Goal: Find contact information

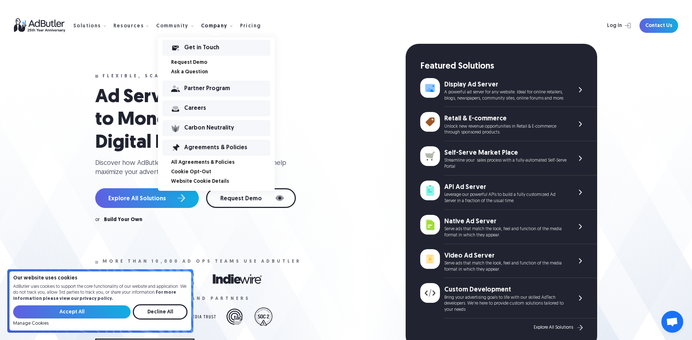
click at [187, 66] on div "Request Demo" at bounding box center [216, 62] width 117 height 9
click at [195, 50] on div "Get in Touch" at bounding box center [227, 47] width 86 height 5
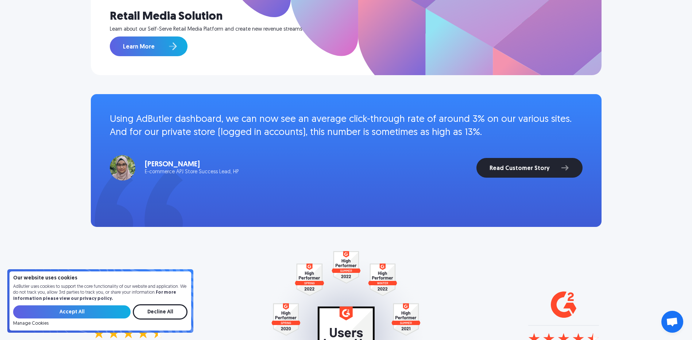
scroll to position [803, 0]
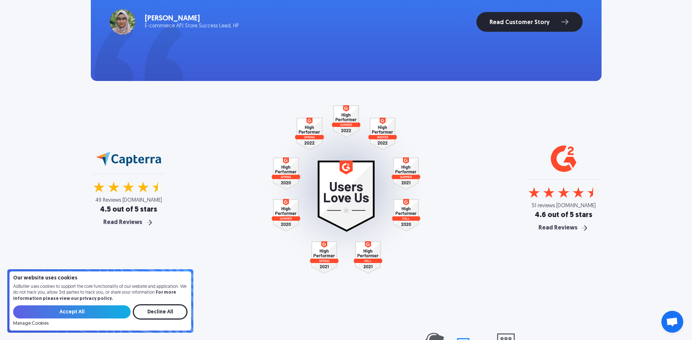
click at [165, 322] on div "Manage Cookies" at bounding box center [100, 323] width 174 height 5
click at [168, 308] on input "Decline All" at bounding box center [160, 311] width 55 height 15
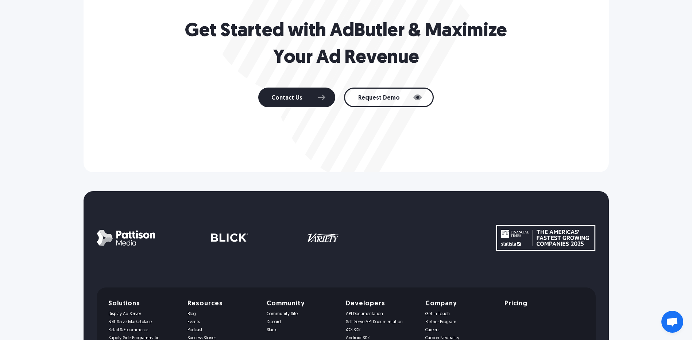
scroll to position [1333, 0]
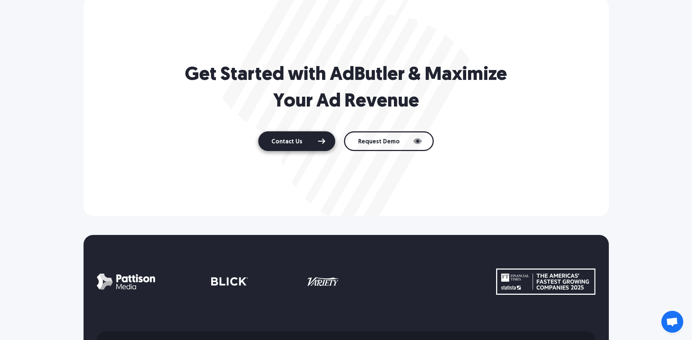
click at [316, 142] on link "Contact Us" at bounding box center [296, 141] width 77 height 20
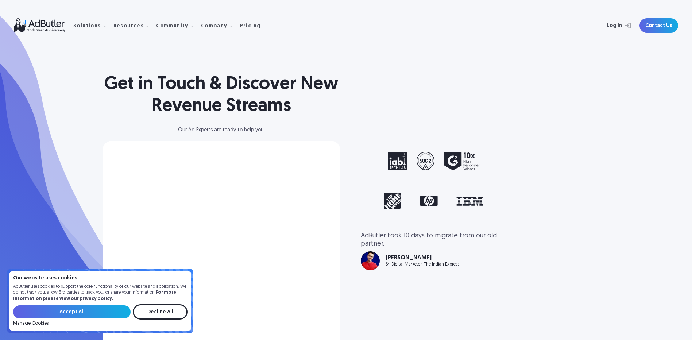
select select "North America"
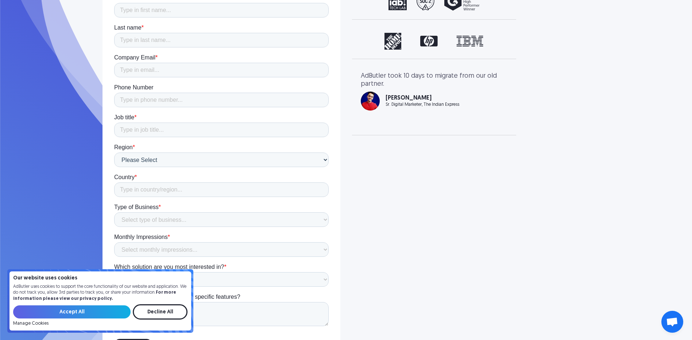
scroll to position [200, 0]
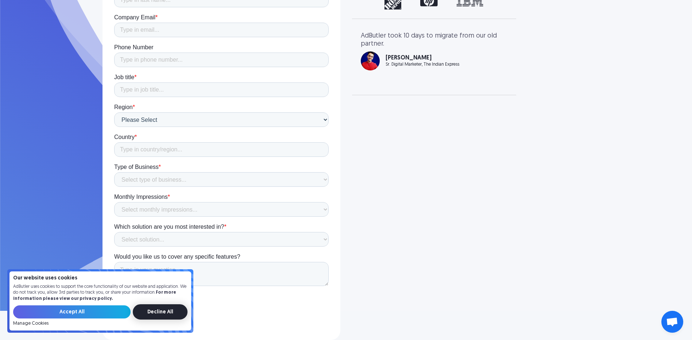
click at [170, 305] on input "Decline All" at bounding box center [160, 311] width 55 height 15
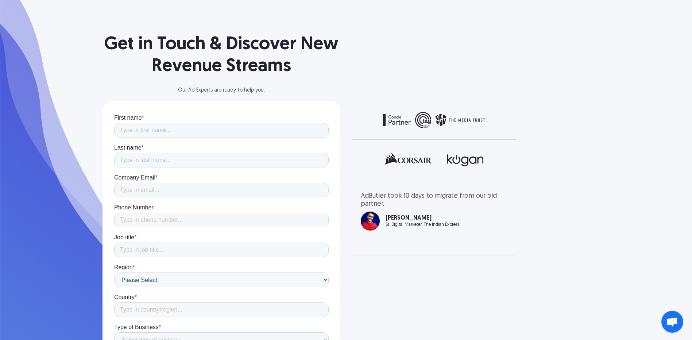
scroll to position [18, 0]
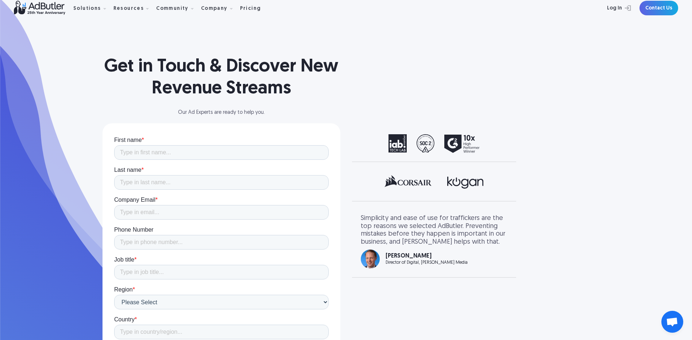
click at [386, 264] on div "previous slide" at bounding box center [375, 242] width 29 height 54
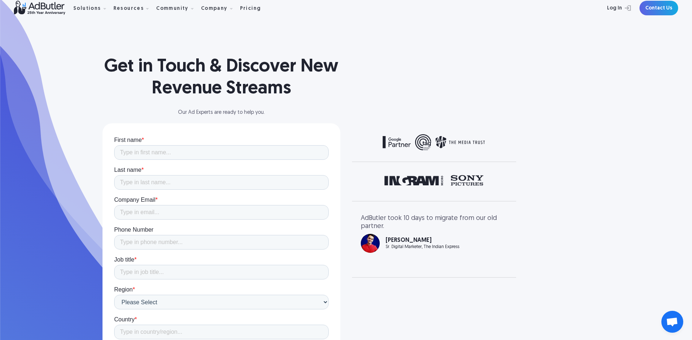
click at [373, 243] on img "1 of 3" at bounding box center [370, 243] width 19 height 19
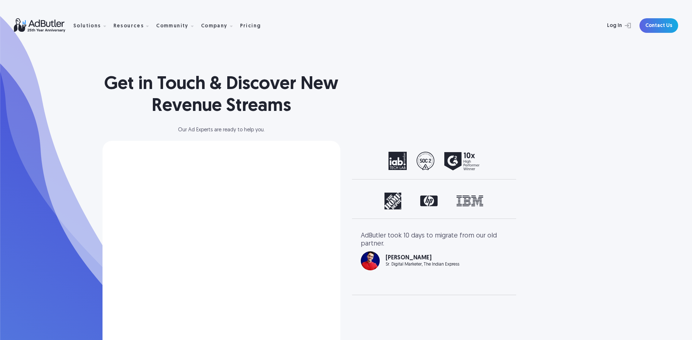
select select "[GEOGRAPHIC_DATA]"
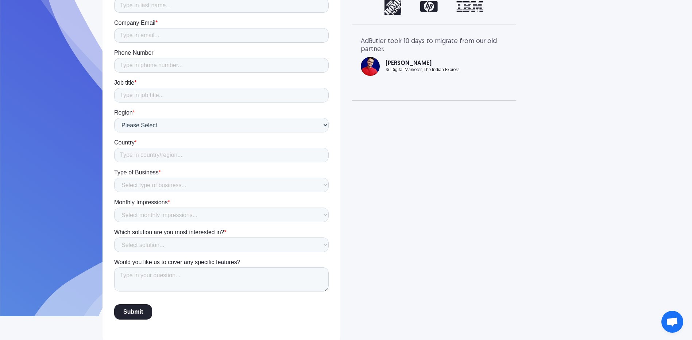
scroll to position [200, 0]
